Goal: Task Accomplishment & Management: Complete application form

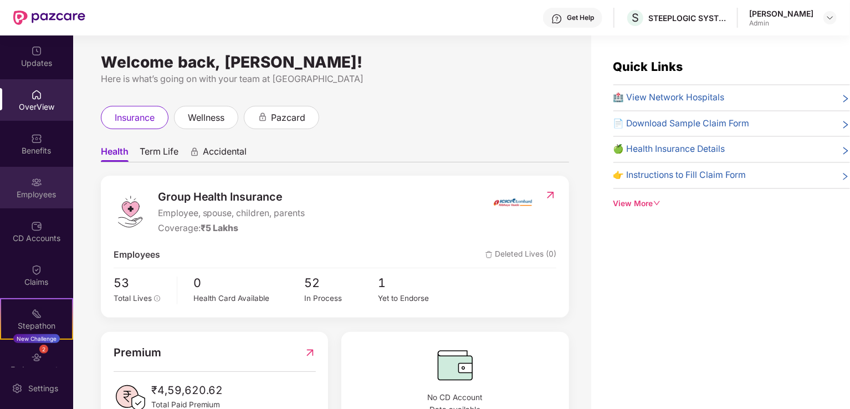
click at [35, 176] on div at bounding box center [36, 181] width 11 height 11
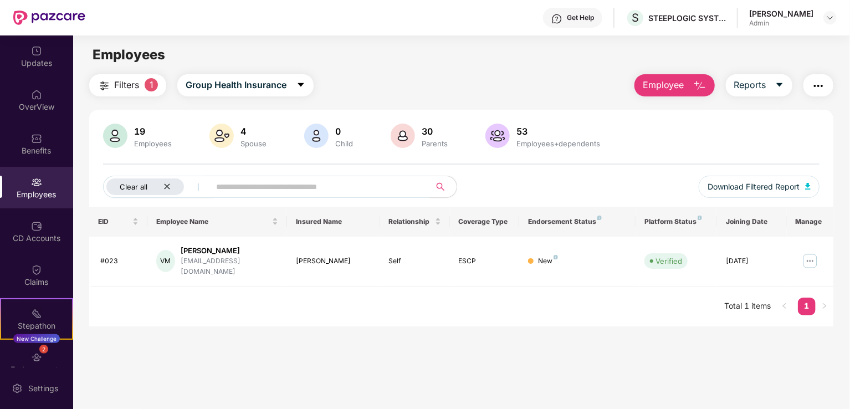
click at [168, 185] on icon "close" at bounding box center [166, 186] width 7 height 7
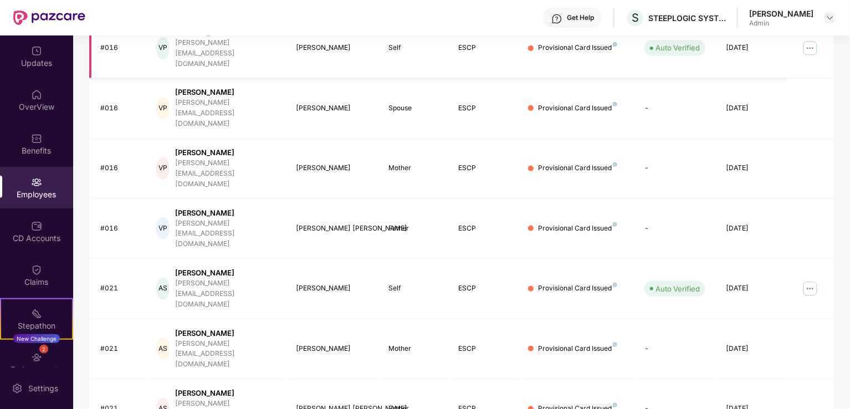
scroll to position [270, 0]
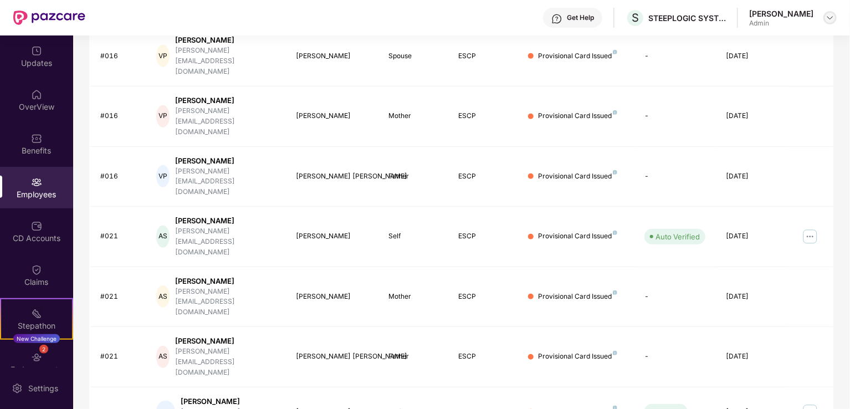
click at [828, 16] on img at bounding box center [829, 17] width 9 height 9
click at [774, 44] on div "Switch to User view" at bounding box center [778, 44] width 144 height 22
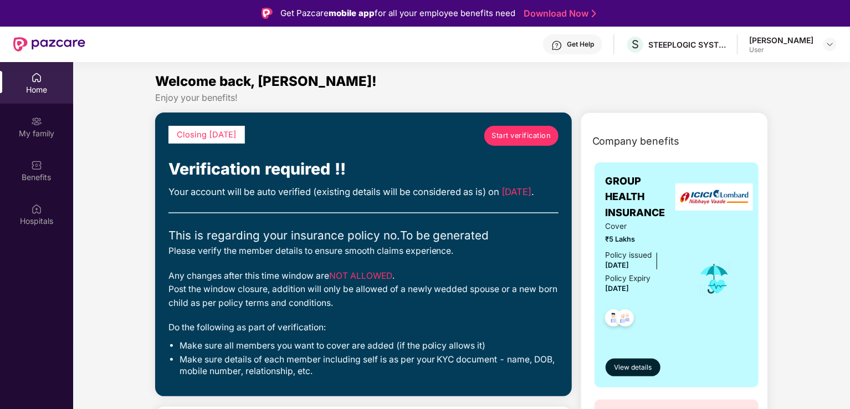
click at [513, 131] on span "Start verification" at bounding box center [520, 135] width 59 height 11
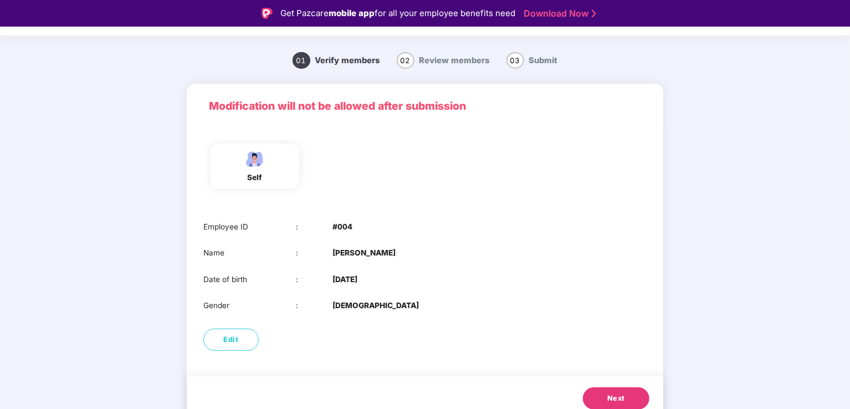
scroll to position [33, 0]
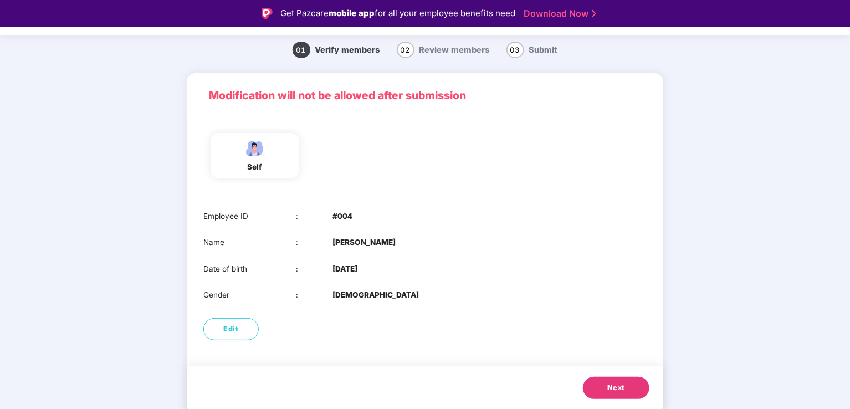
click at [610, 387] on span "Next" at bounding box center [616, 387] width 18 height 11
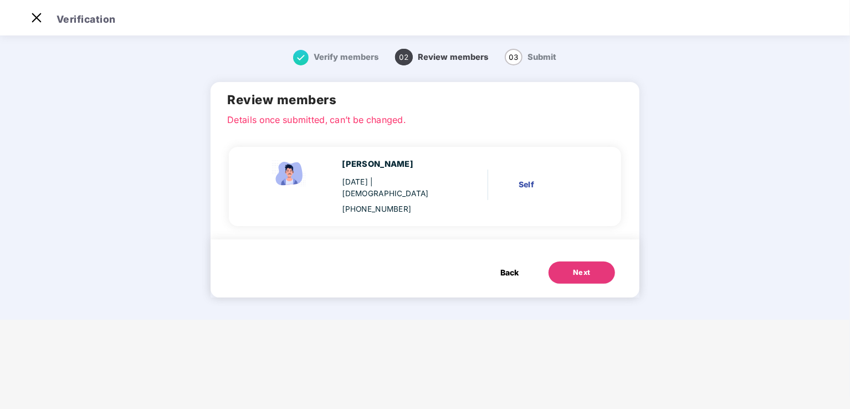
click at [564, 261] on button "Next" at bounding box center [581, 272] width 66 height 22
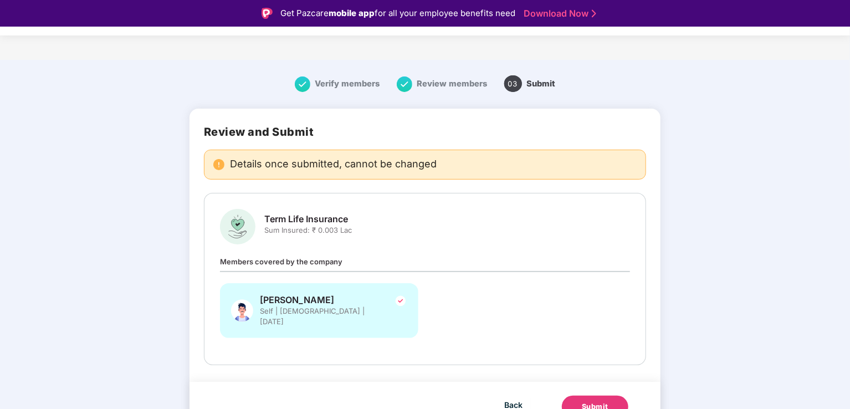
scroll to position [7, 0]
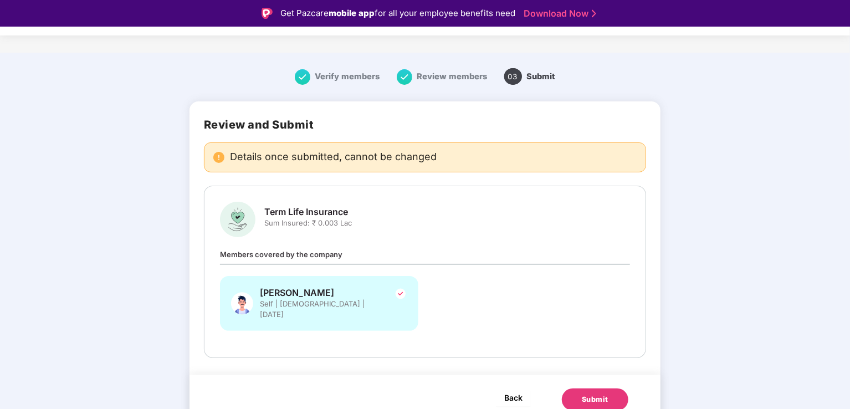
click at [504, 391] on span "Back" at bounding box center [513, 398] width 18 height 14
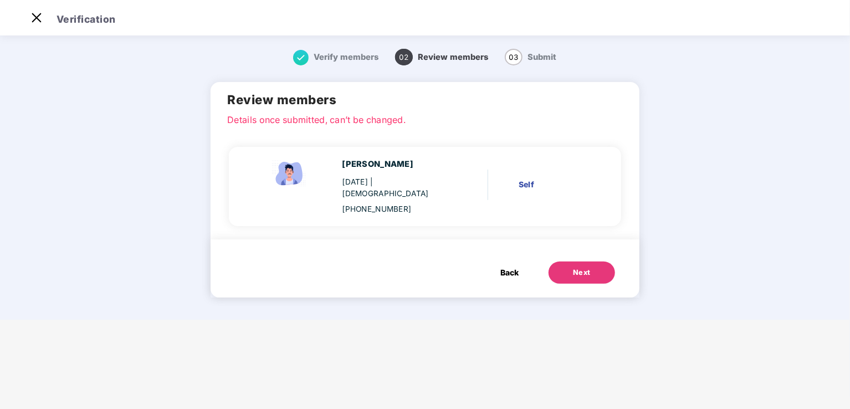
scroll to position [0, 0]
click at [511, 266] on span "Back" at bounding box center [509, 272] width 18 height 12
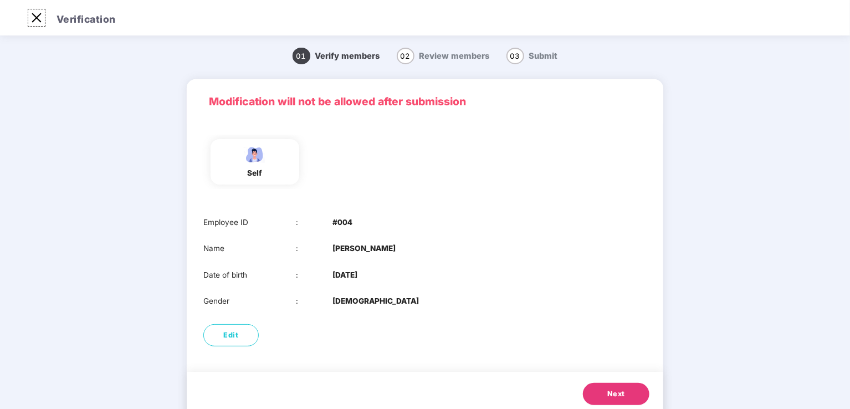
click at [36, 18] on img at bounding box center [37, 18] width 18 height 18
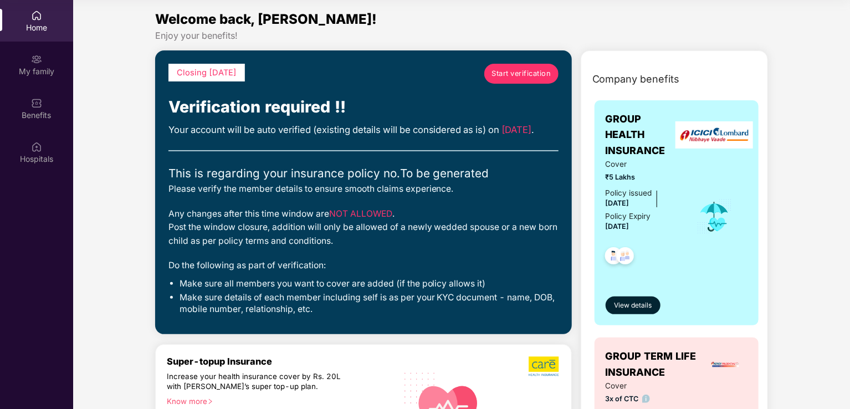
click at [503, 76] on span "Start verification" at bounding box center [520, 73] width 59 height 11
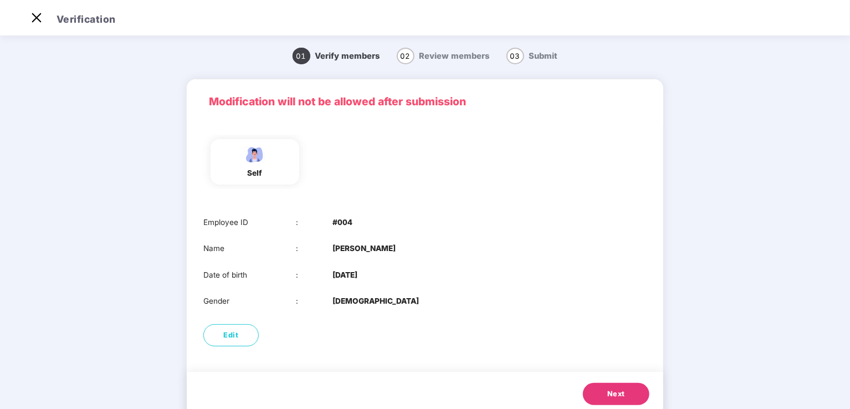
scroll to position [33, 0]
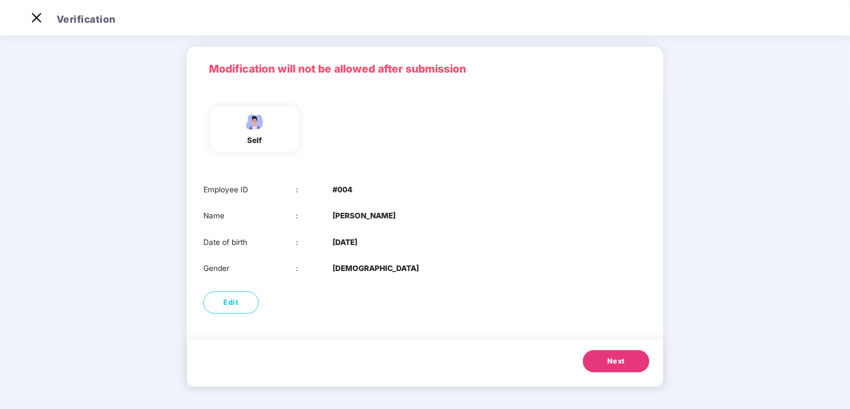
click at [609, 352] on button "Next" at bounding box center [616, 361] width 66 height 22
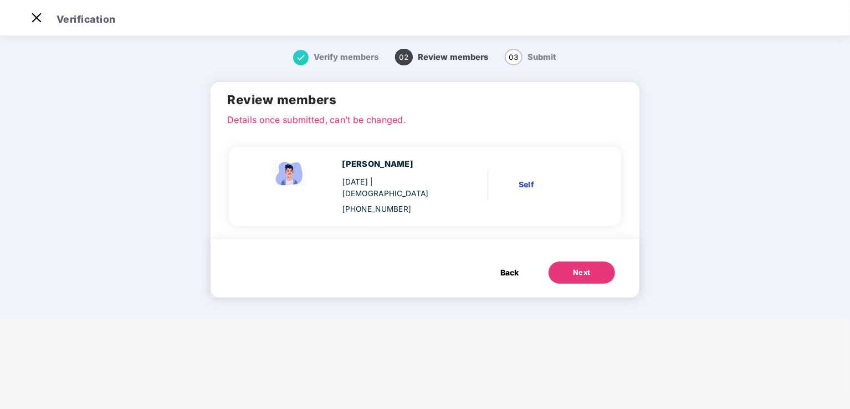
click at [583, 267] on div "Next" at bounding box center [582, 272] width 18 height 11
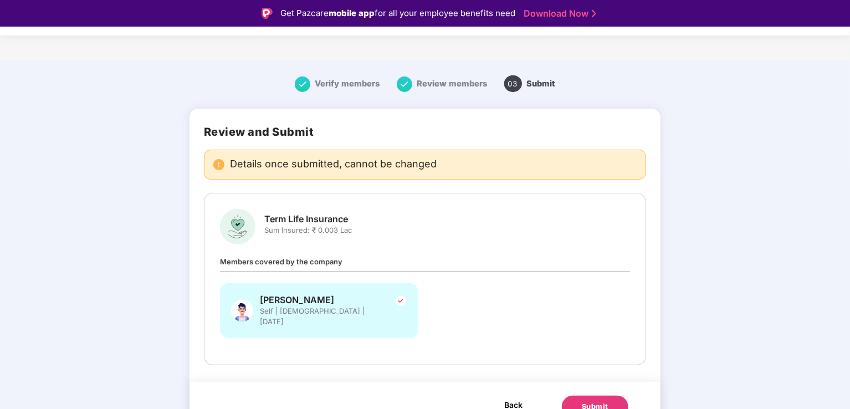
click at [513, 398] on span "Back" at bounding box center [513, 405] width 18 height 14
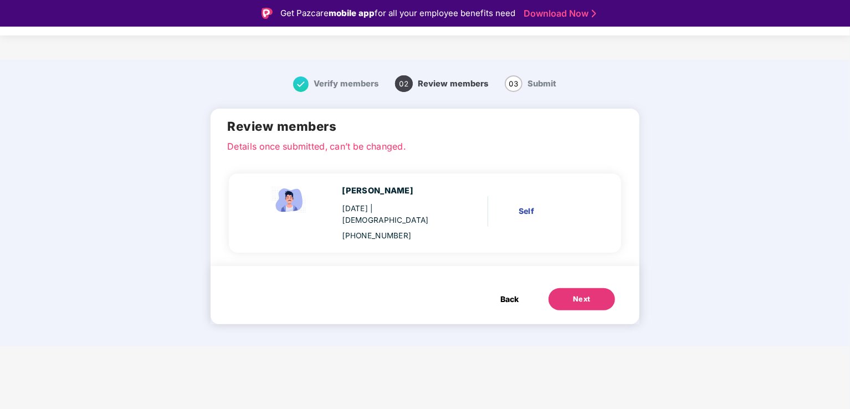
scroll to position [27, 0]
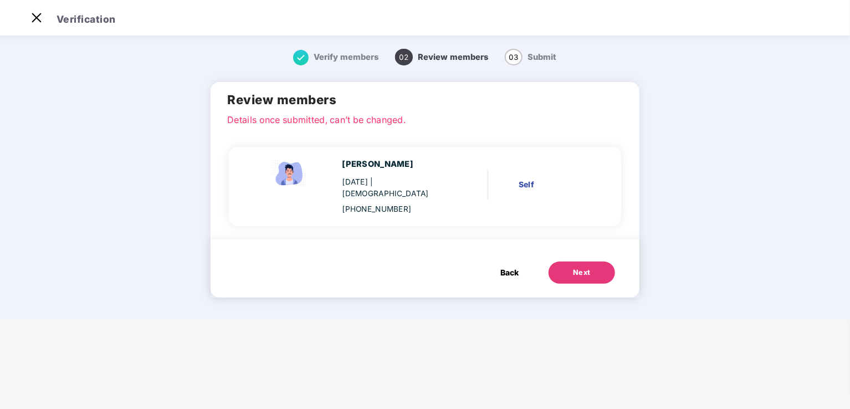
click at [503, 266] on span "Back" at bounding box center [509, 272] width 18 height 12
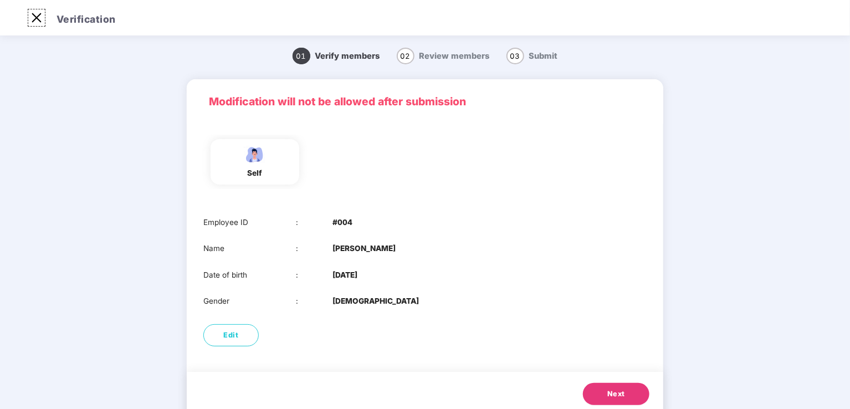
click at [30, 16] on img at bounding box center [37, 18] width 18 height 18
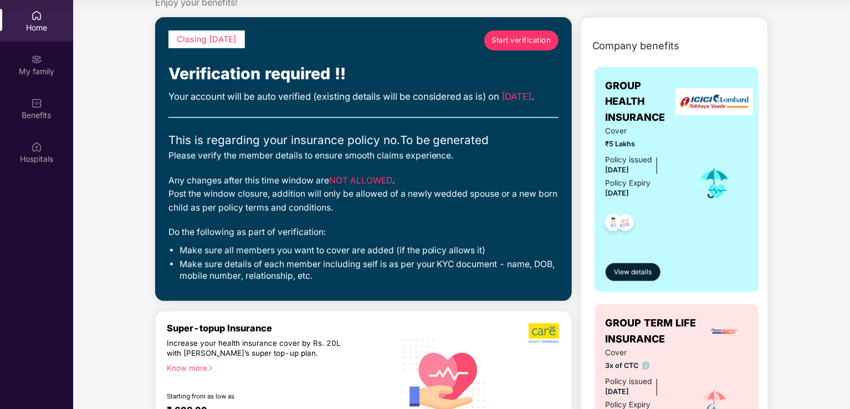
scroll to position [0, 0]
